Goal: Communication & Community: Answer question/provide support

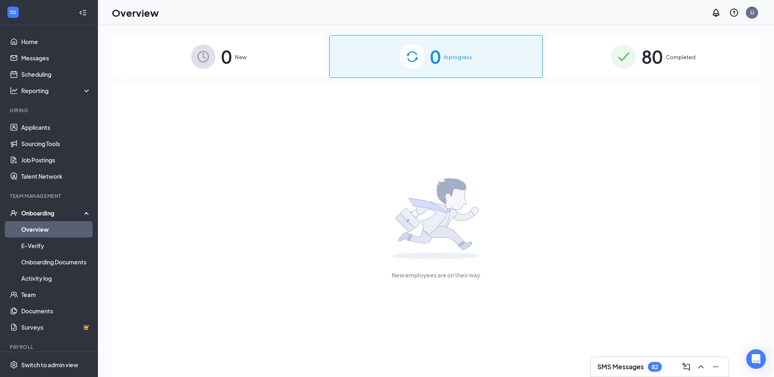
click at [651, 362] on div "SMS Messages 82" at bounding box center [629, 367] width 64 height 10
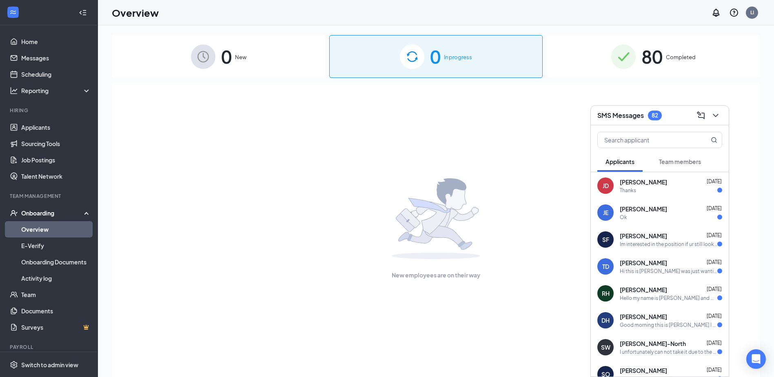
click at [651, 194] on div "[PERSON_NAME] [PERSON_NAME] [DATE] Thanks" at bounding box center [660, 185] width 138 height 27
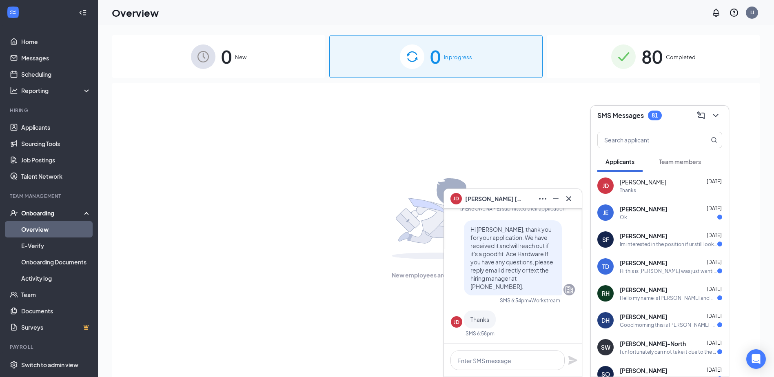
scroll to position [-41, 0]
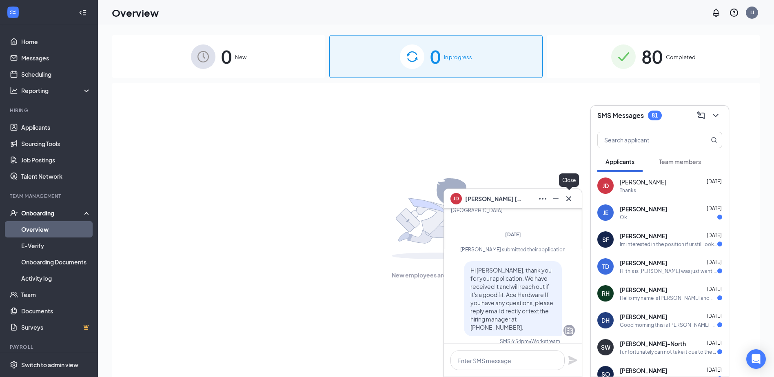
click at [567, 198] on icon "Cross" at bounding box center [569, 199] width 10 height 10
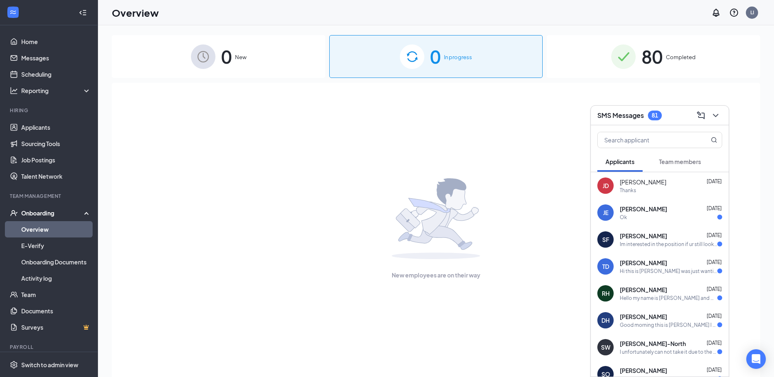
click at [655, 241] on div "Im interested in the position if ur still looking to hire" at bounding box center [669, 244] width 98 height 7
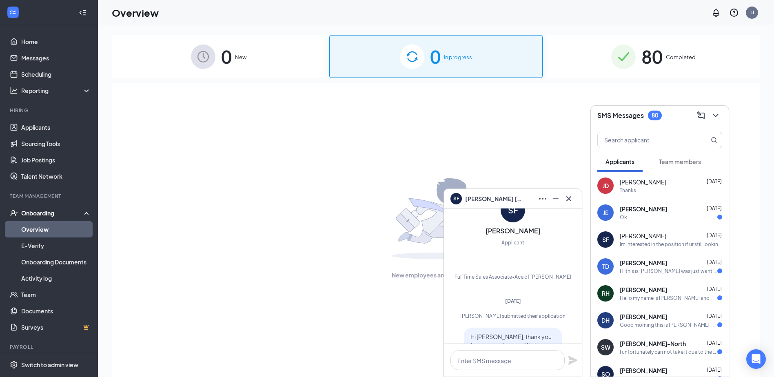
scroll to position [-122, 0]
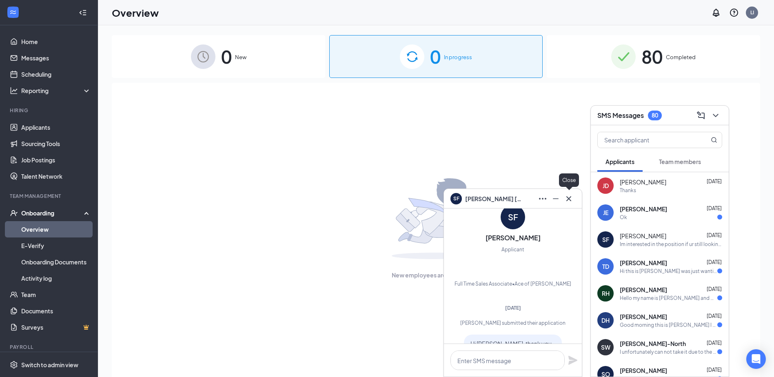
click at [566, 199] on icon "Cross" at bounding box center [569, 199] width 10 height 10
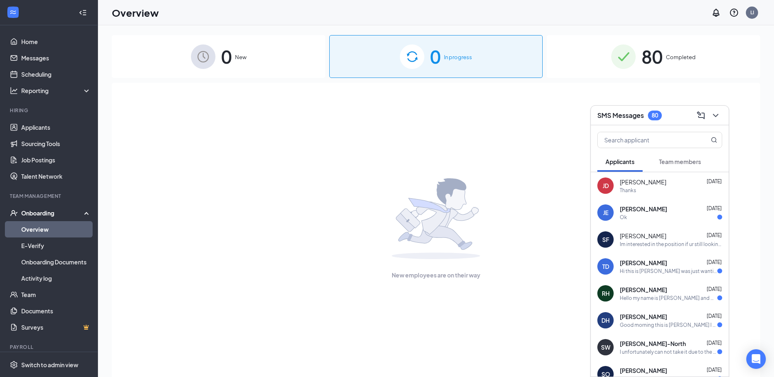
click at [638, 218] on div "Ok" at bounding box center [671, 217] width 102 height 7
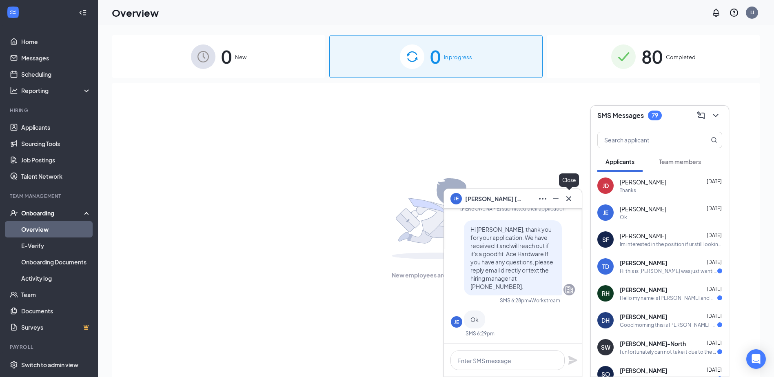
click at [571, 198] on icon "Cross" at bounding box center [569, 199] width 10 height 10
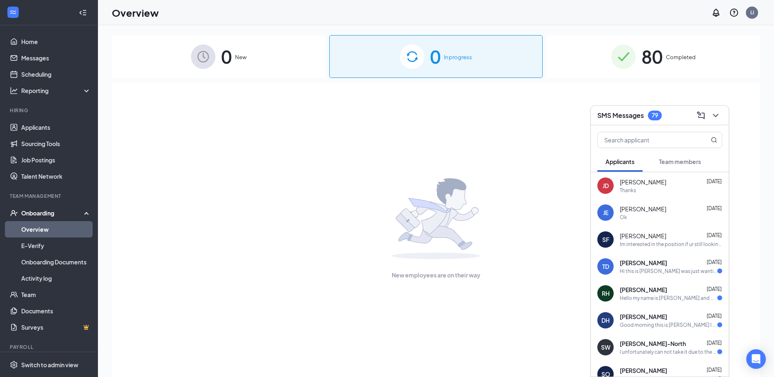
click at [639, 272] on div "Hi this is [PERSON_NAME] was just wanting to check on my application" at bounding box center [669, 271] width 98 height 7
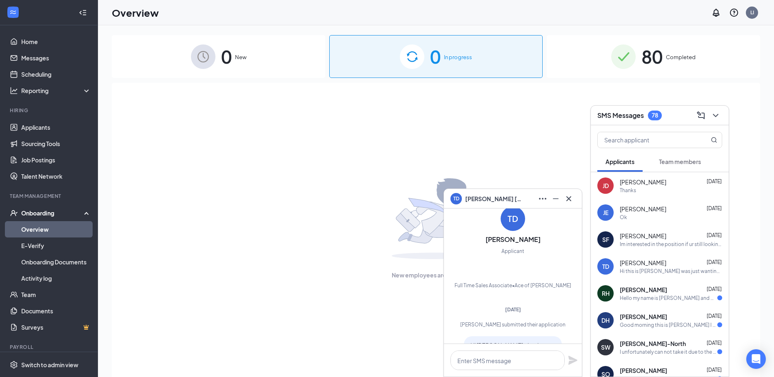
scroll to position [-152, 0]
click at [566, 197] on icon "Cross" at bounding box center [569, 199] width 10 height 10
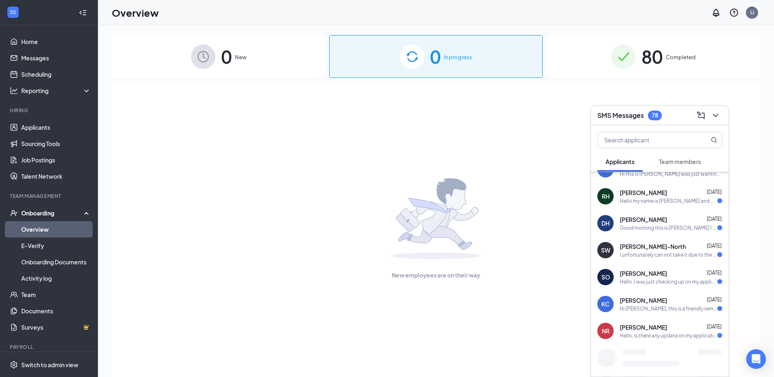
scroll to position [106, 0]
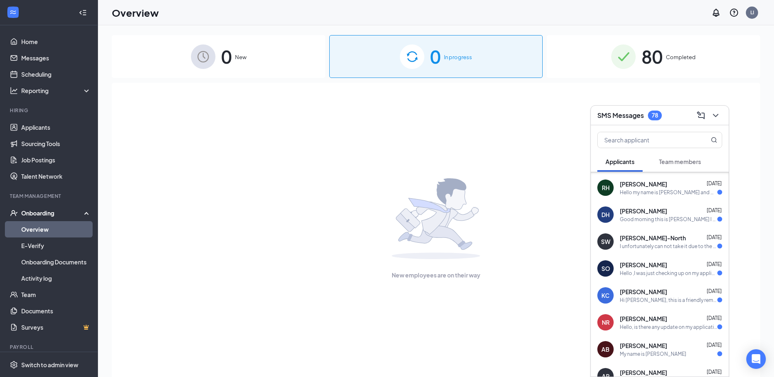
click at [661, 299] on div "Hi [PERSON_NAME], this is a friendly reminder. Your meeting with Ace Hardware f…" at bounding box center [669, 300] width 98 height 7
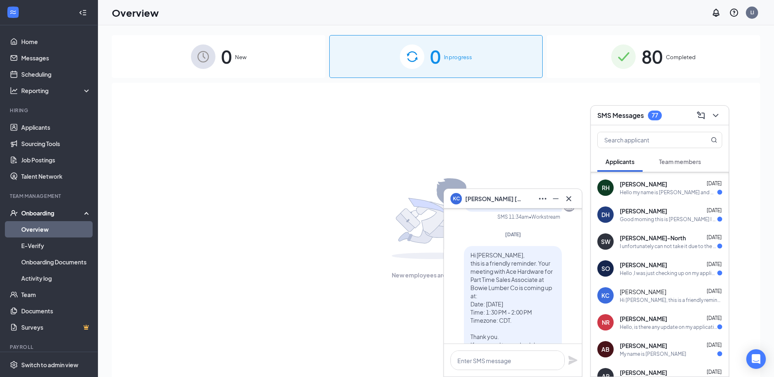
scroll to position [-82, 0]
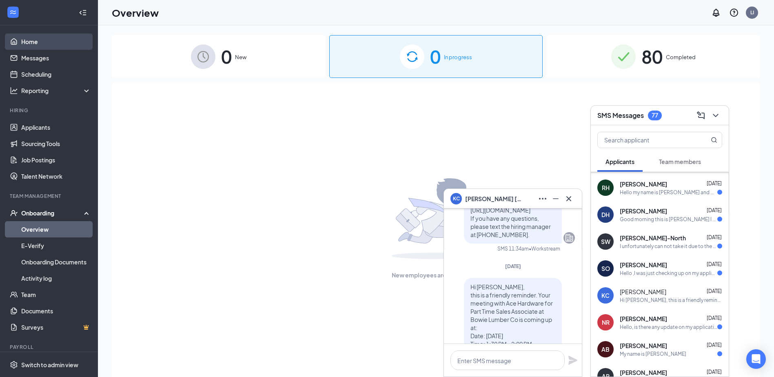
click at [34, 43] on link "Home" at bounding box center [56, 41] width 70 height 16
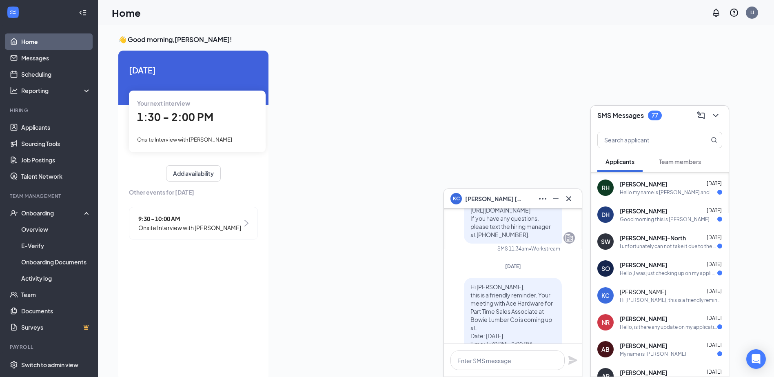
click at [653, 348] on div "[PERSON_NAME] [DATE]" at bounding box center [671, 346] width 102 height 8
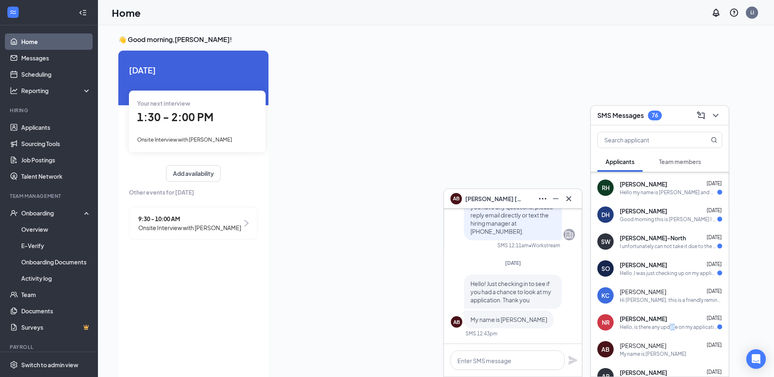
click at [670, 327] on div "Hello, is there any update on my application" at bounding box center [669, 327] width 98 height 7
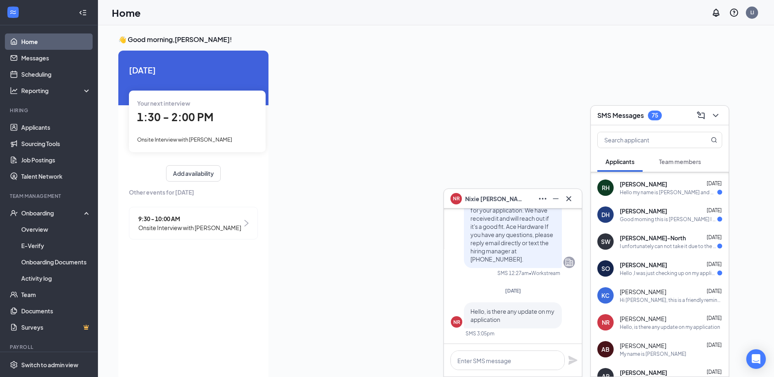
click at [635, 277] on div "SO [PERSON_NAME] [DATE] Hello ,I was just checking up on my application?" at bounding box center [660, 268] width 138 height 27
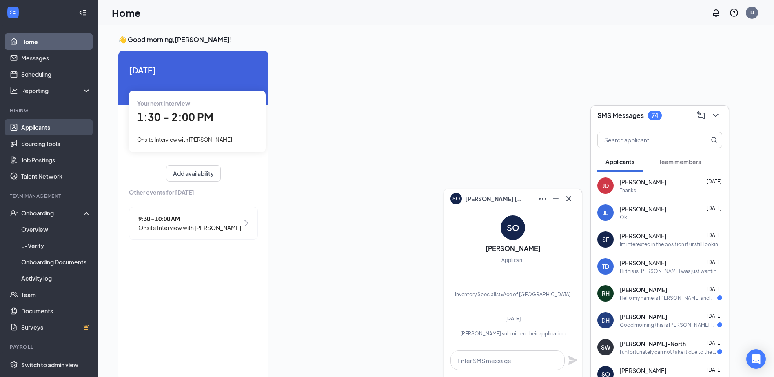
click at [49, 126] on link "Applicants" at bounding box center [56, 127] width 70 height 16
